Goal: Task Accomplishment & Management: Manage account settings

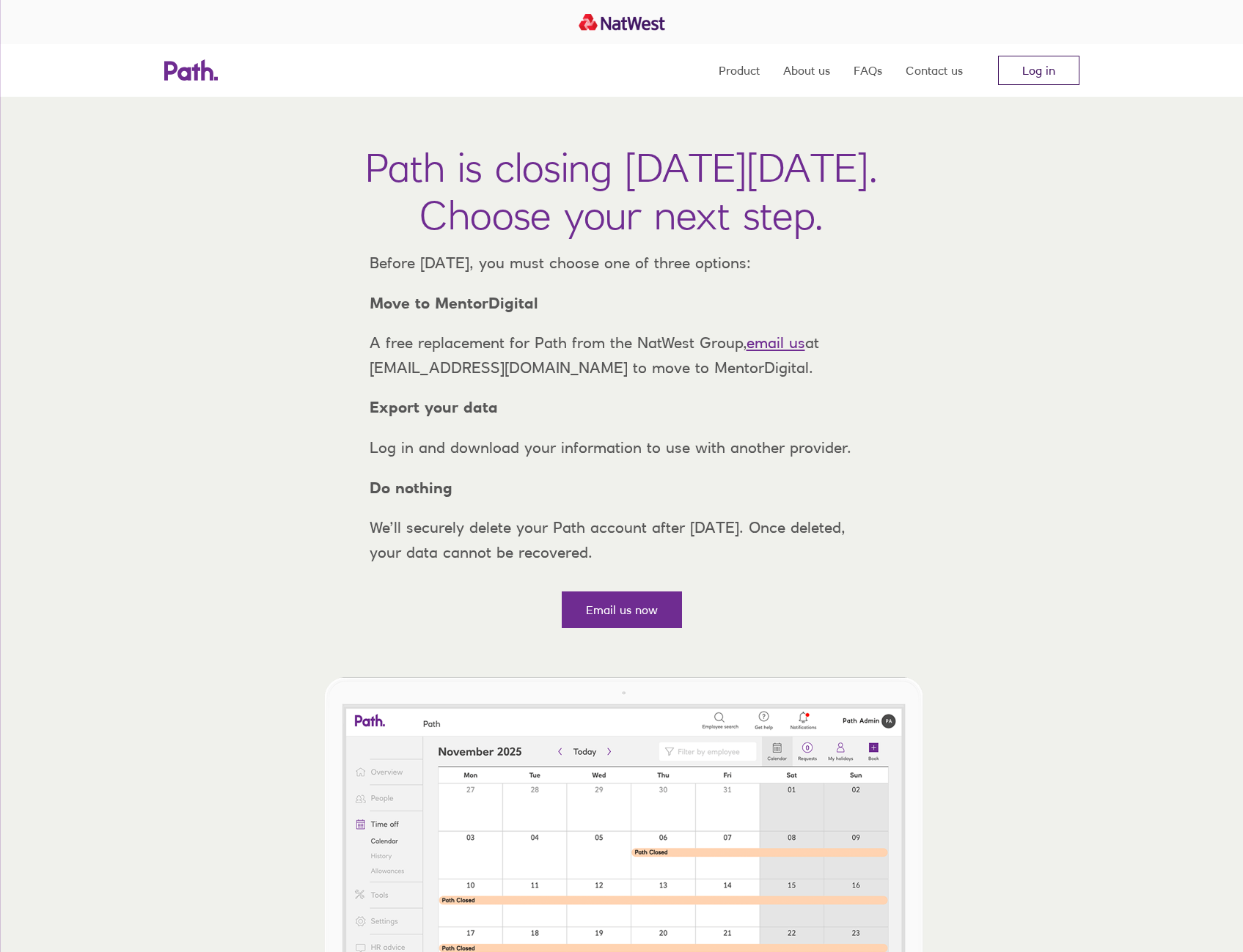
click at [1061, 71] on link "Log in" at bounding box center [1038, 70] width 82 height 29
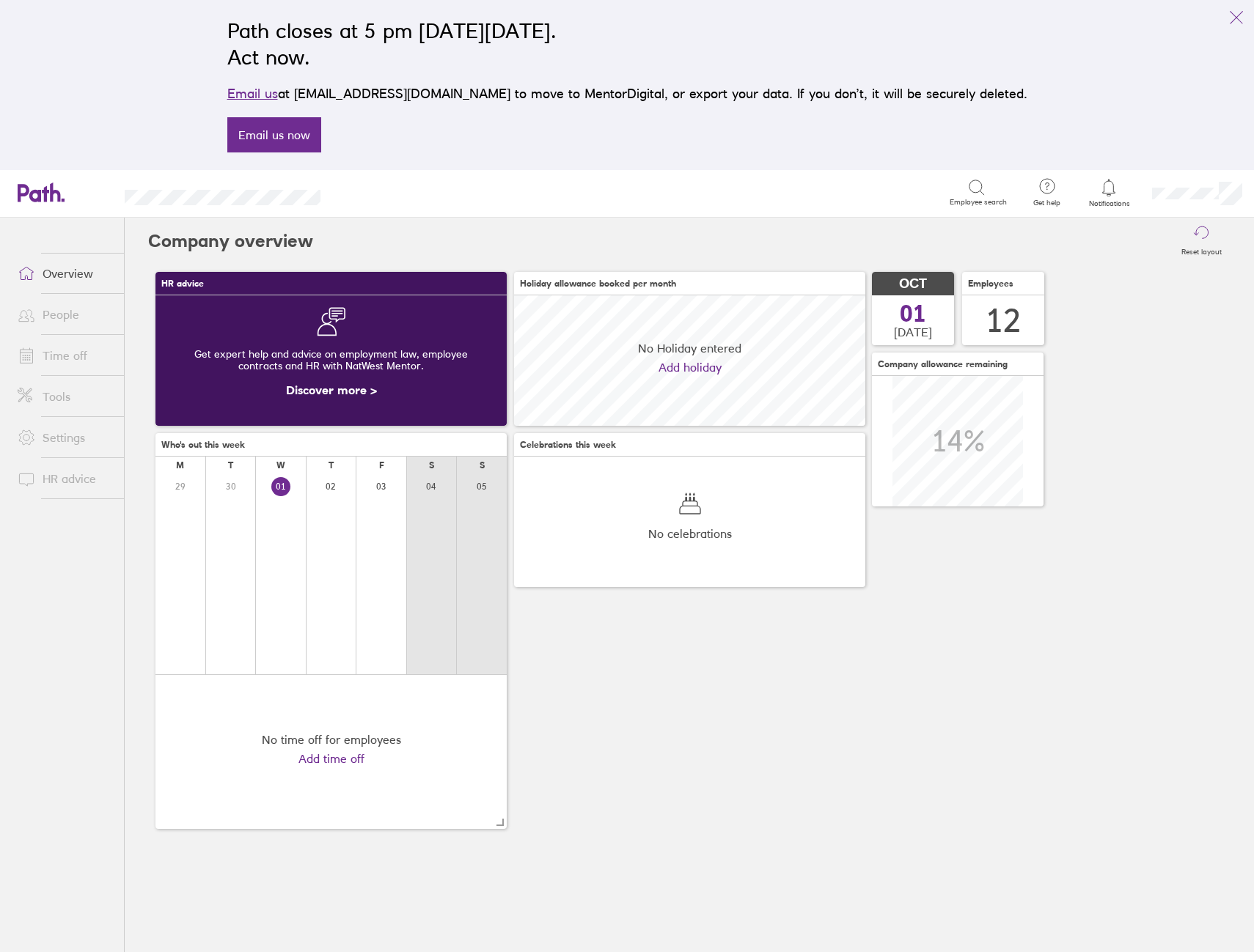
scroll to position [130, 351]
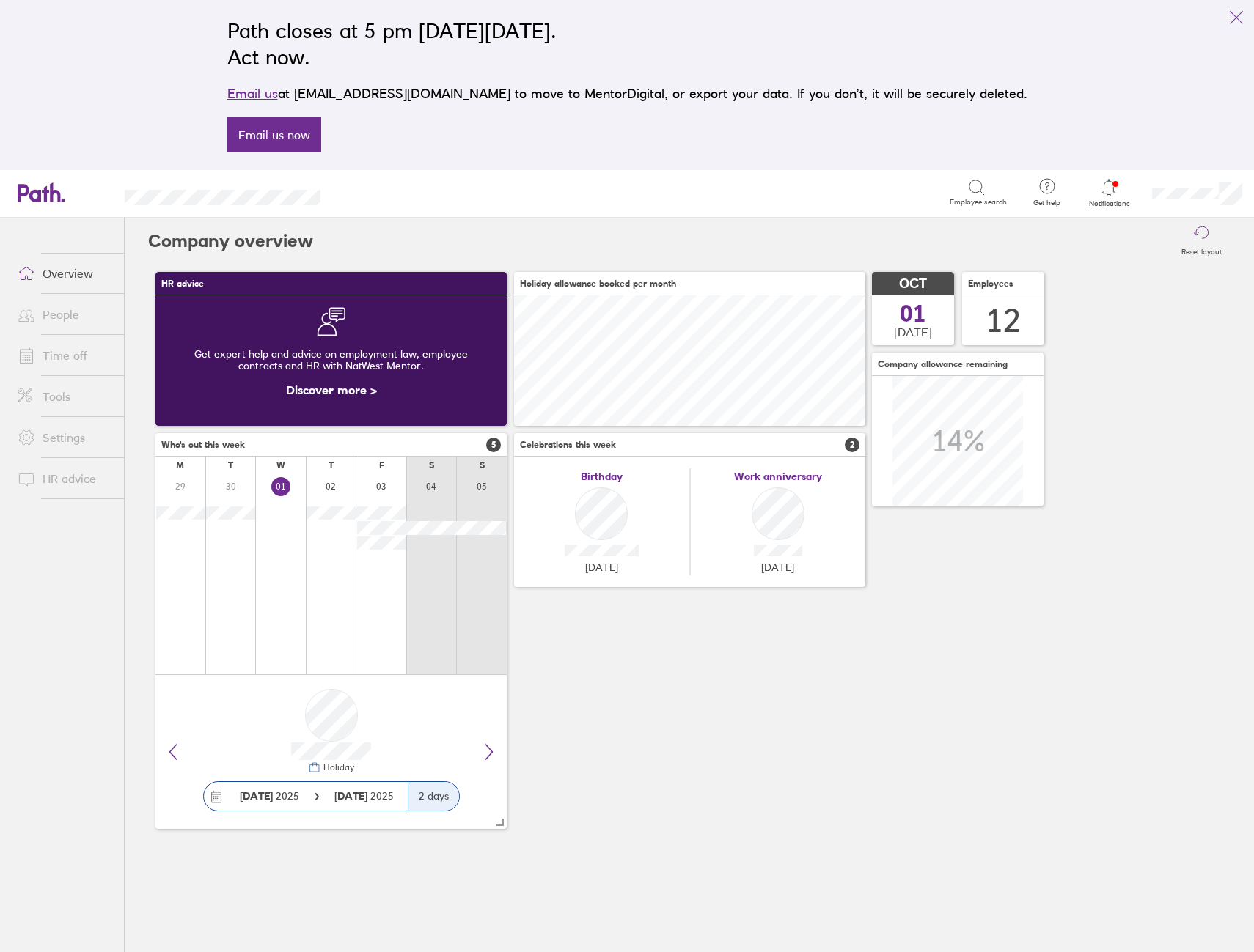
click at [1103, 190] on icon at bounding box center [1108, 187] width 17 height 17
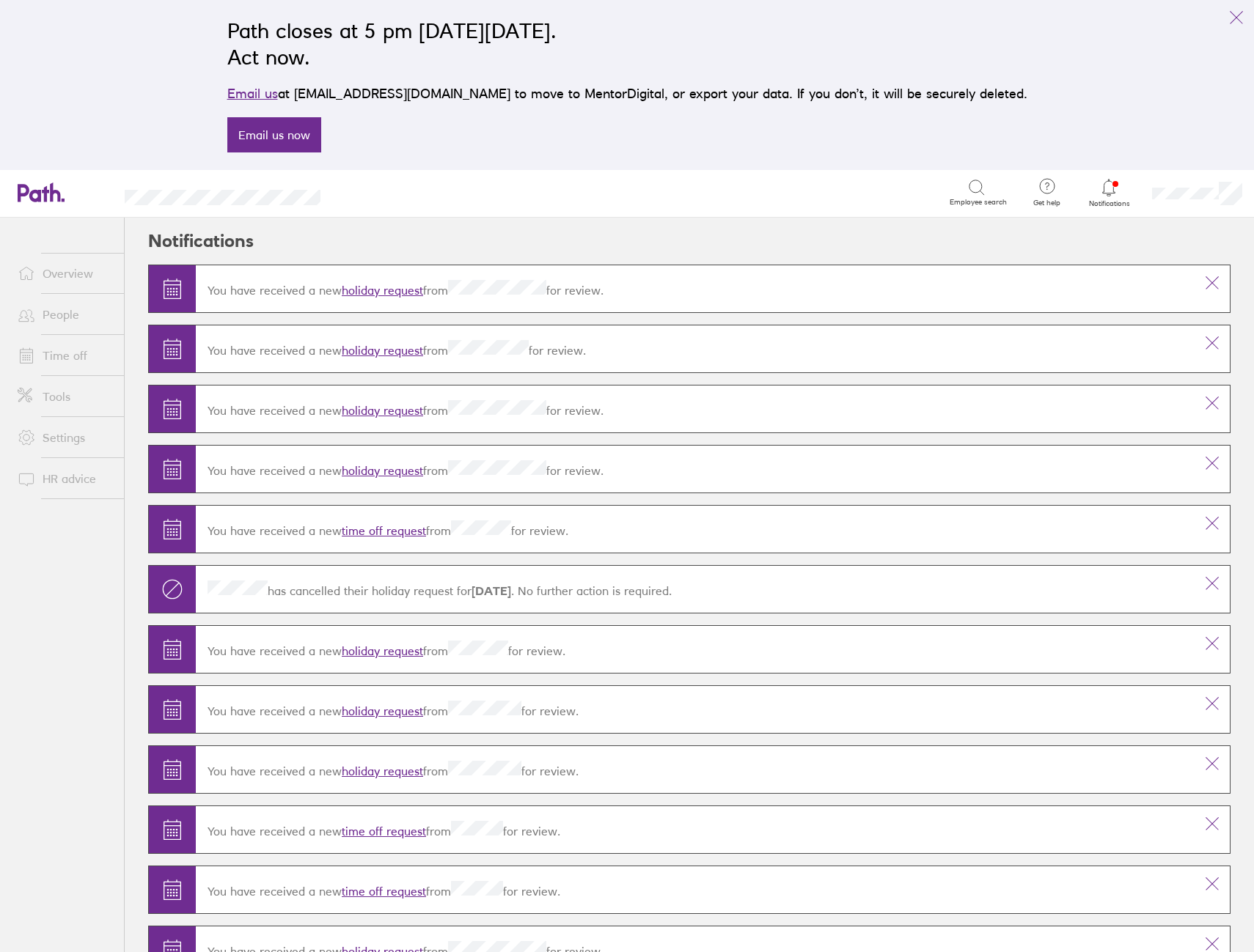
click at [72, 361] on link "Time off" at bounding box center [65, 355] width 118 height 29
